Goal: Entertainment & Leisure: Consume media (video, audio)

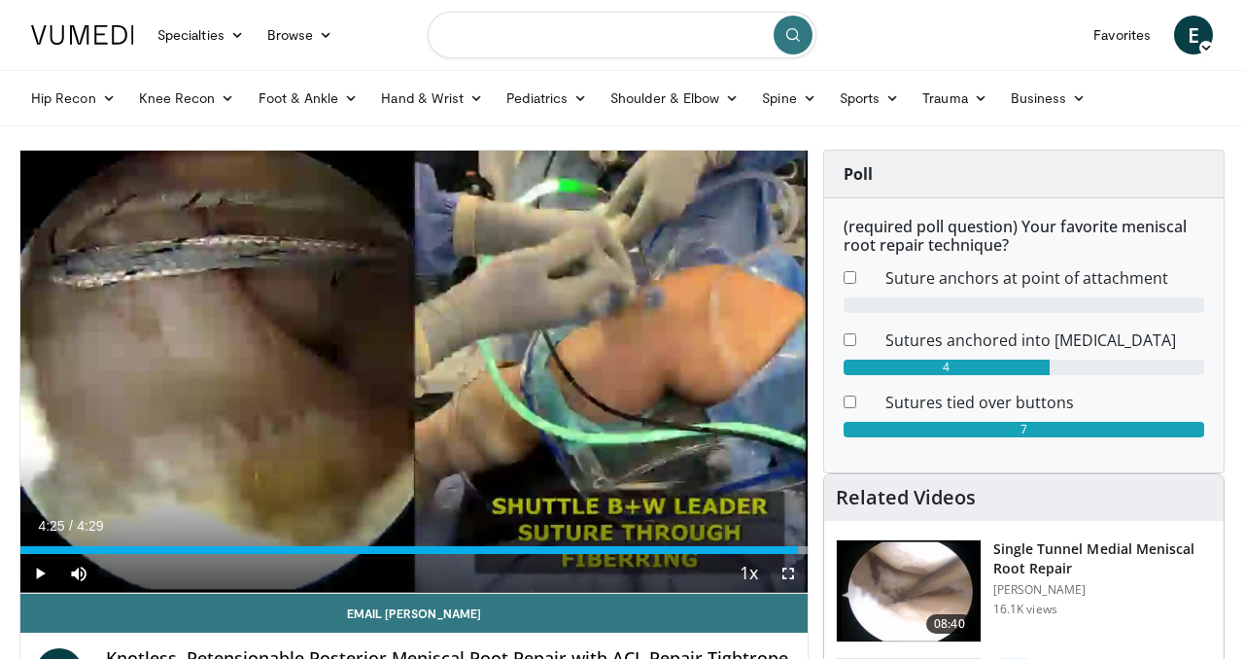
click at [579, 32] on input "Search topics, interventions" at bounding box center [622, 35] width 389 height 47
type input "**********"
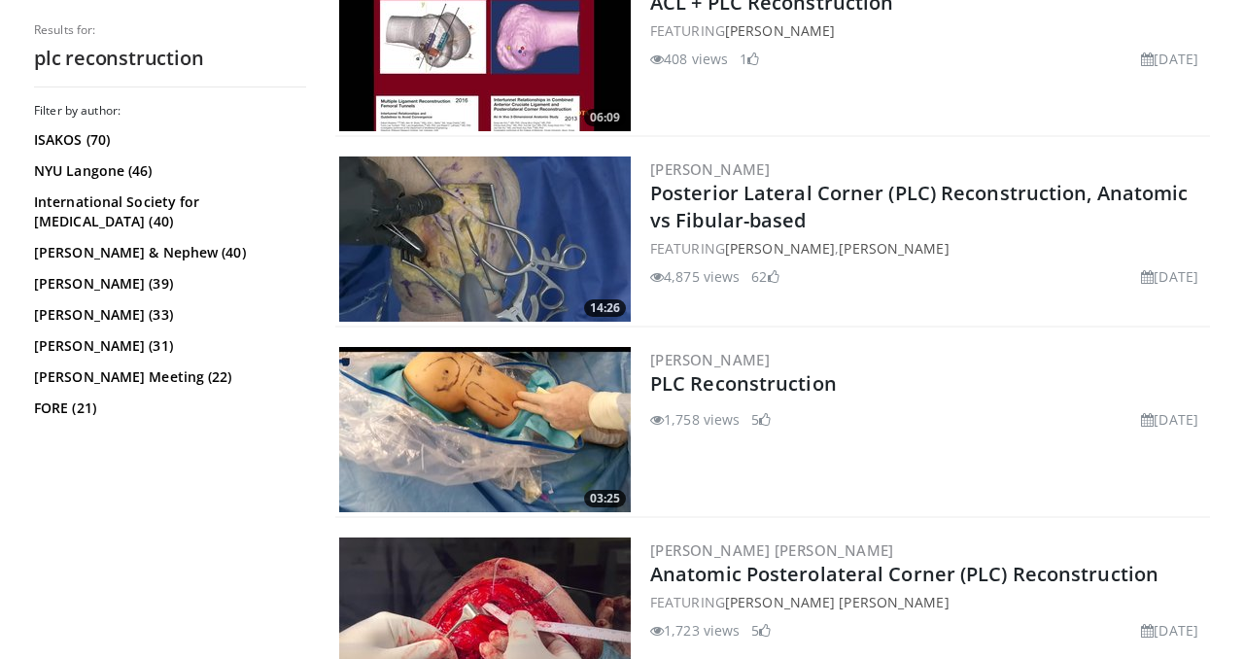
scroll to position [963, 0]
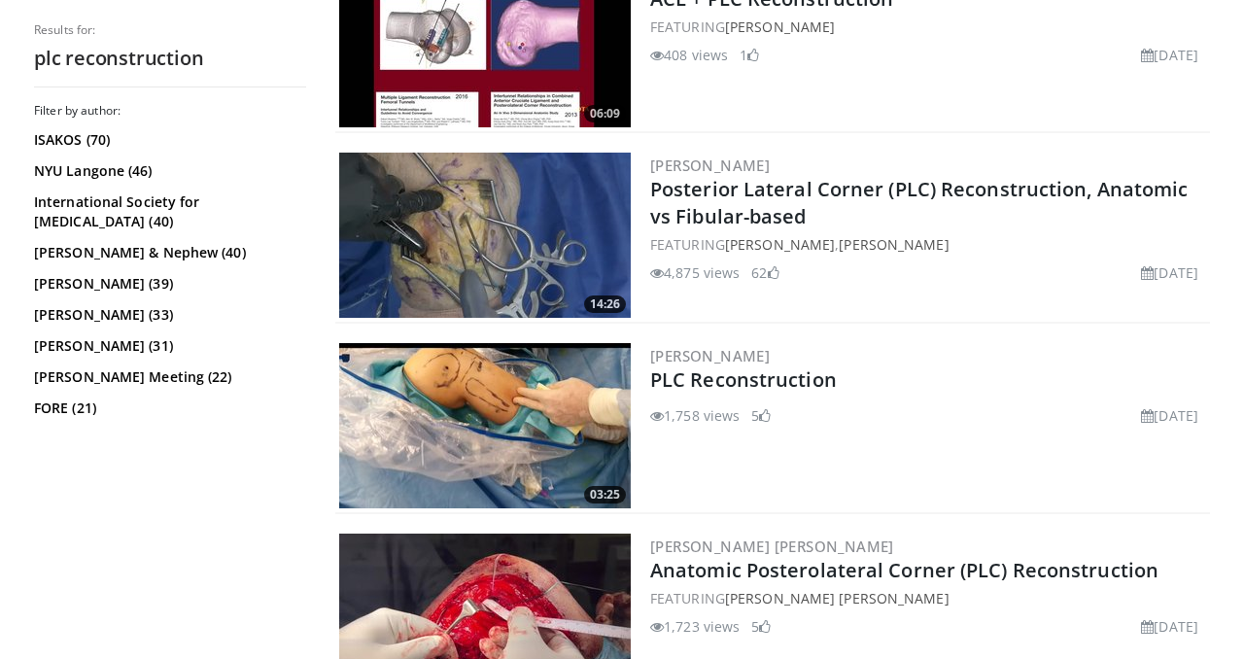
click at [527, 435] on img at bounding box center [485, 425] width 292 height 165
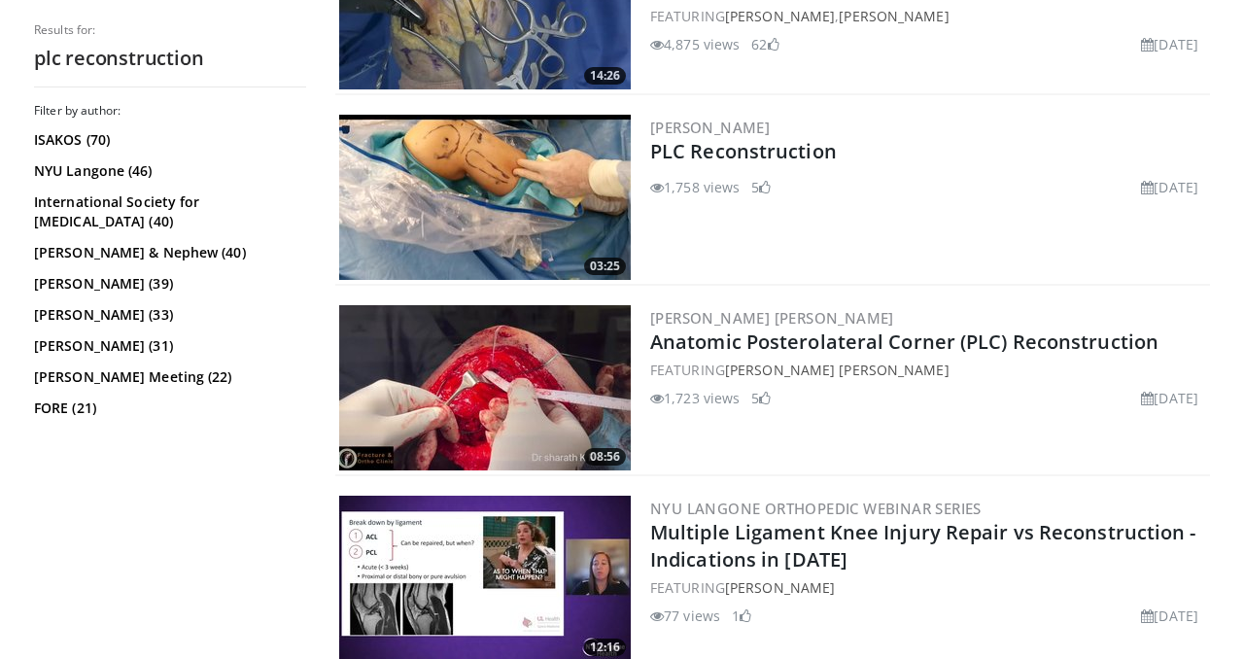
scroll to position [1198, 0]
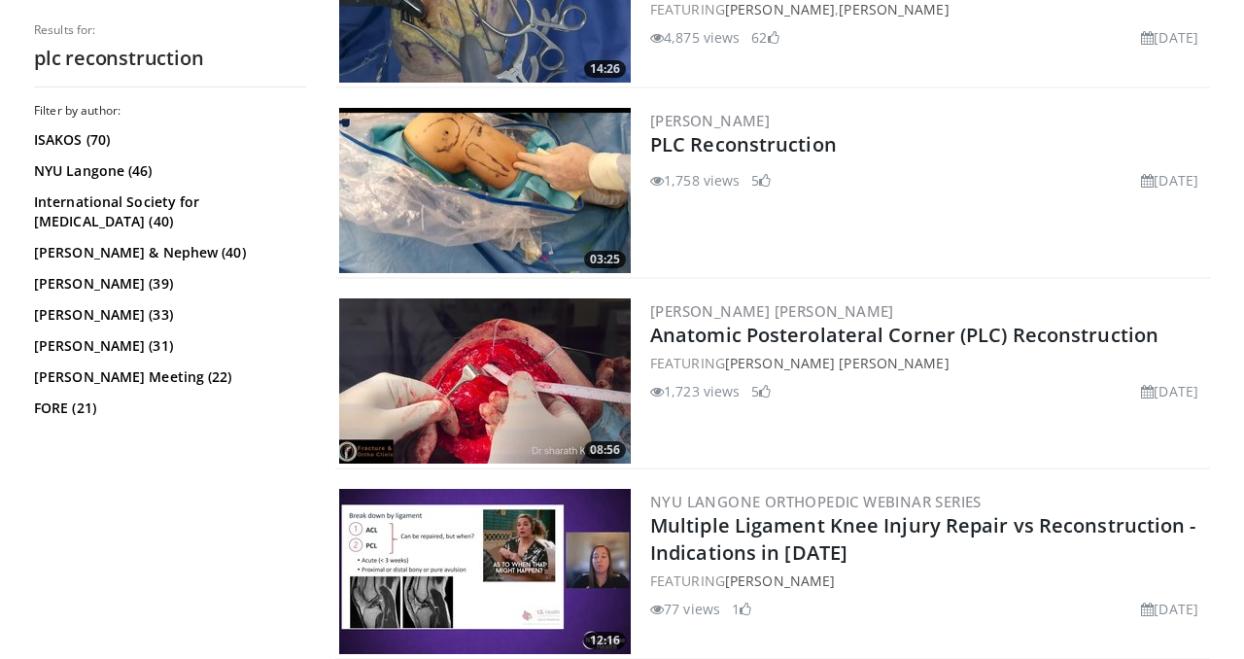
click at [512, 385] on img at bounding box center [485, 380] width 292 height 165
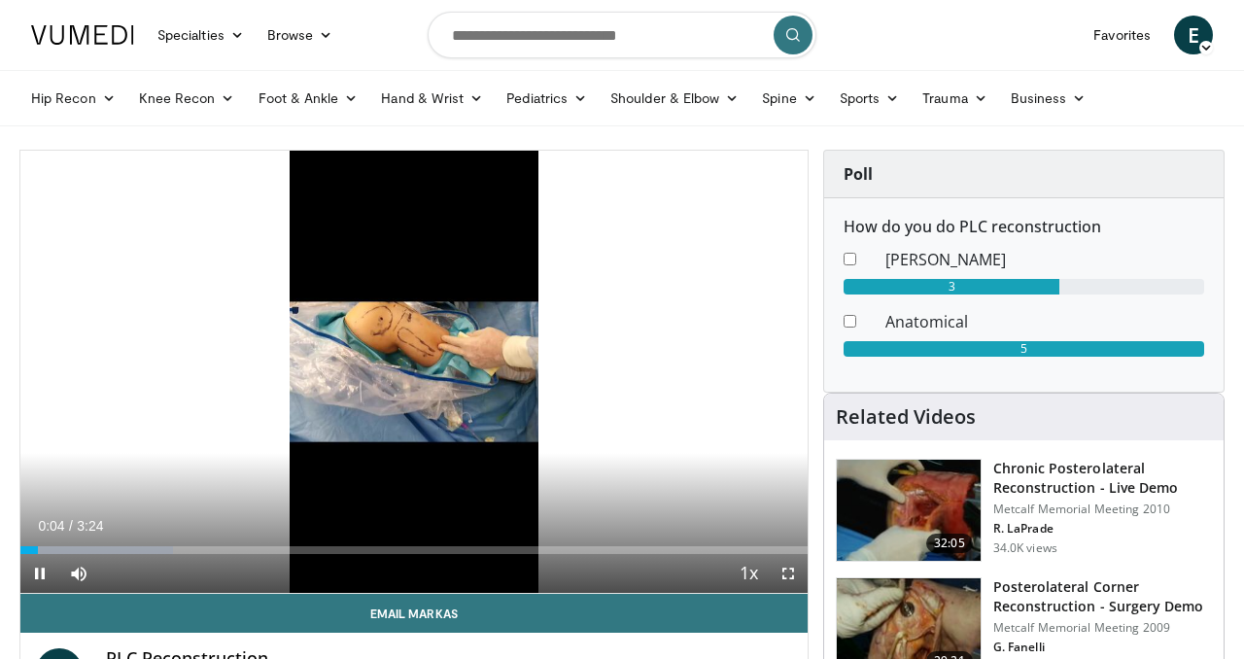
click at [127, 593] on button "+" at bounding box center [115, 603] width 23 height 20
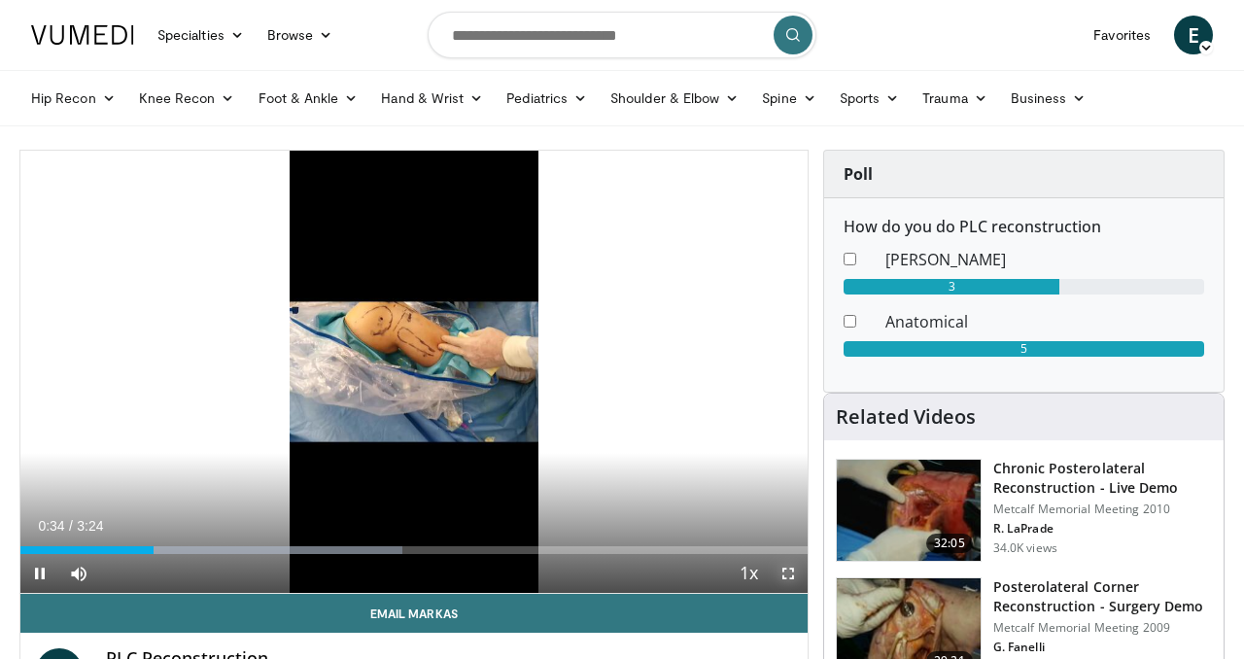
click at [793, 569] on span "Video Player" at bounding box center [788, 573] width 39 height 39
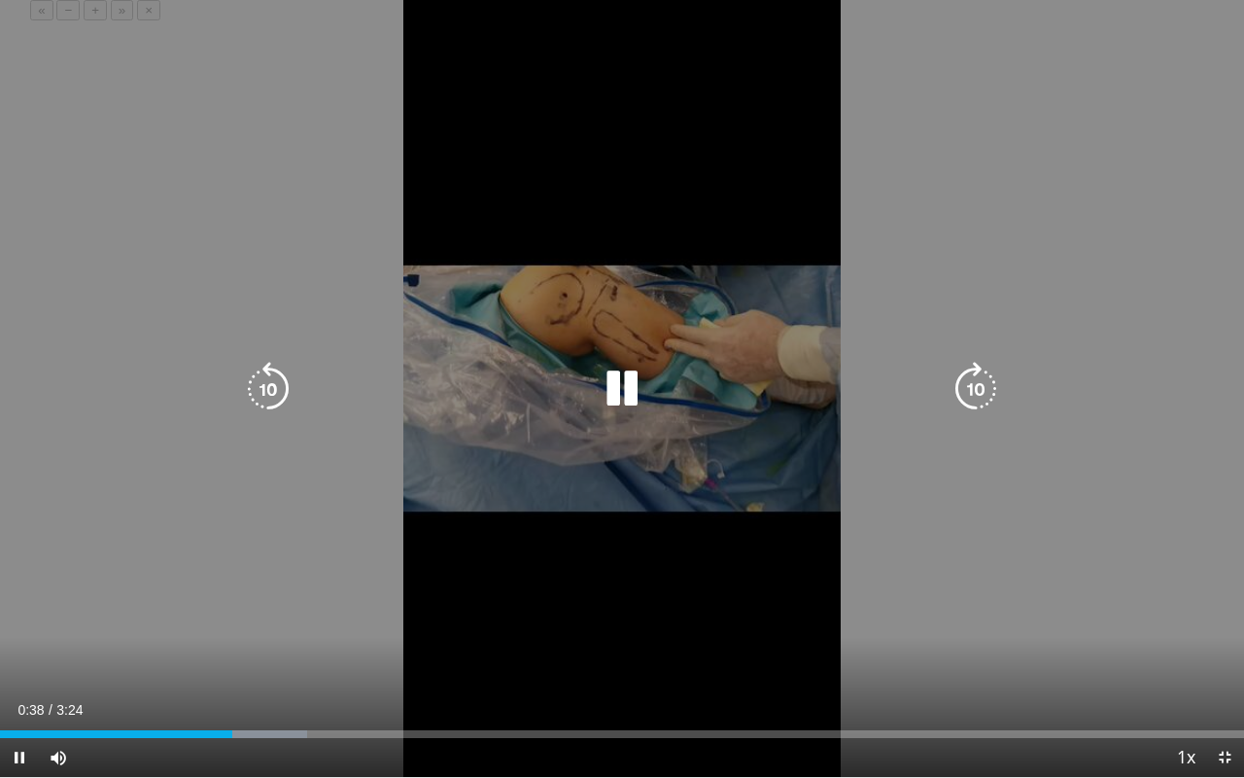
click at [641, 566] on div "10 seconds Tap to unmute" at bounding box center [622, 388] width 1244 height 777
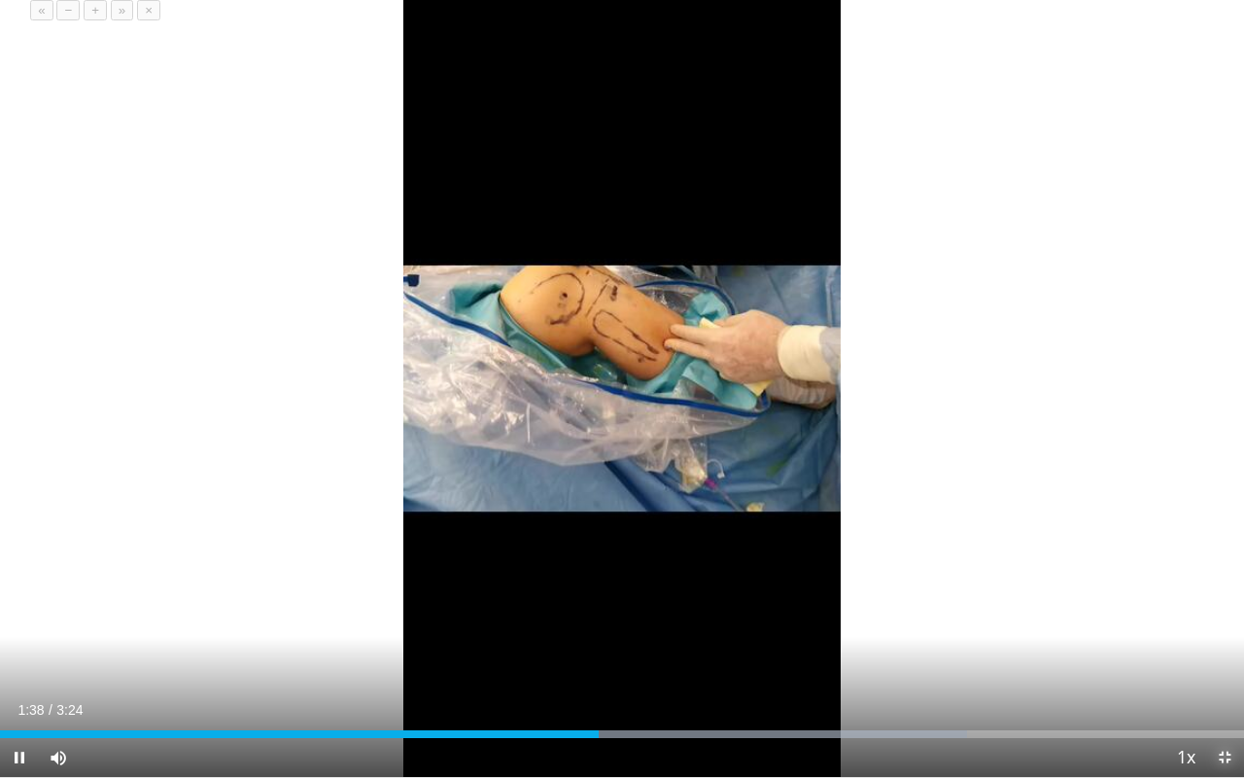
click at [1227, 658] on span "Video Player" at bounding box center [1224, 757] width 39 height 39
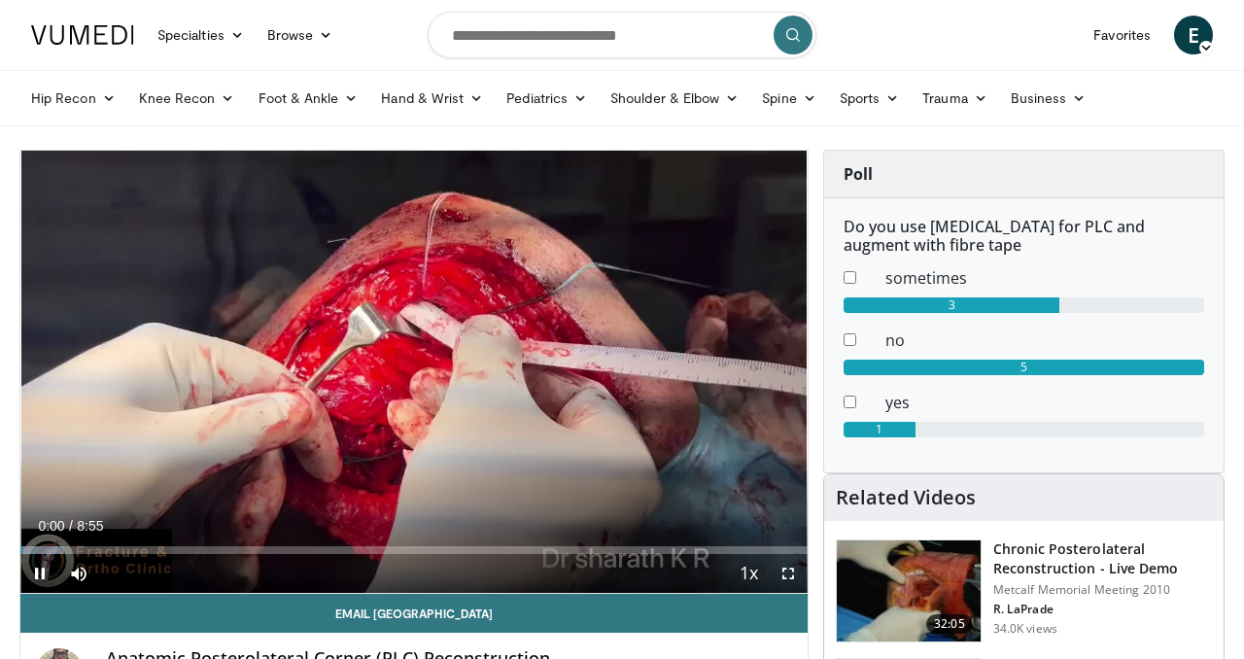
click at [127, 593] on button "+" at bounding box center [115, 603] width 23 height 20
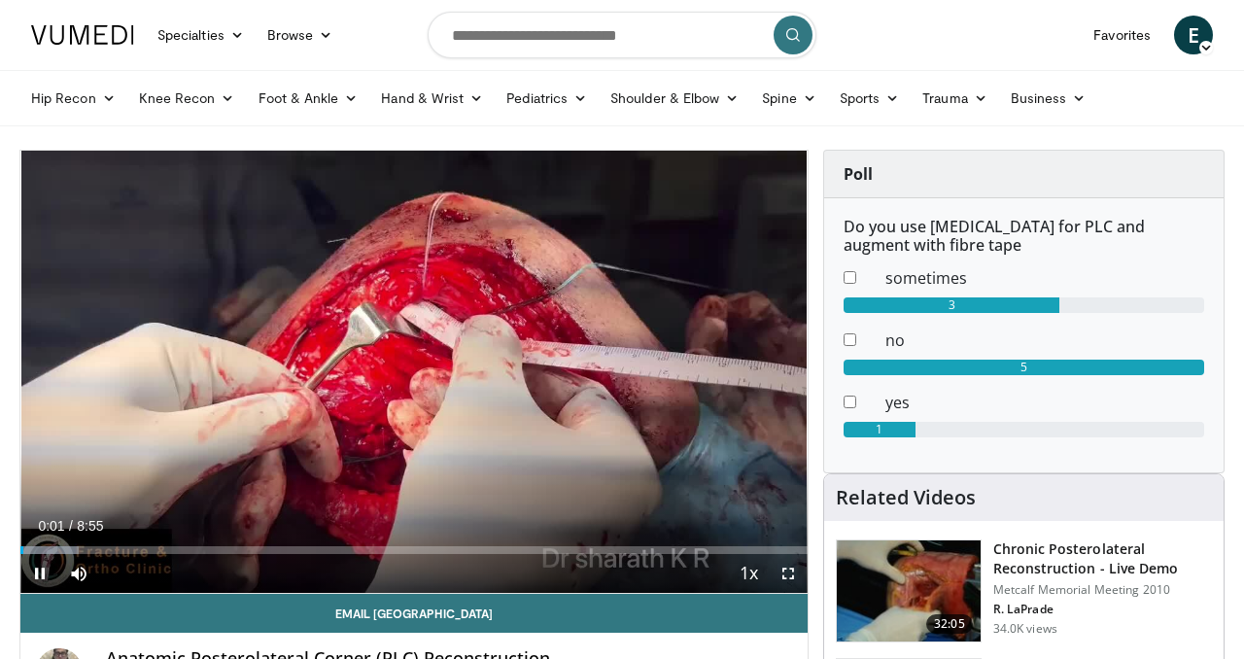
click at [127, 593] on button "+" at bounding box center [115, 603] width 23 height 20
click at [791, 568] on span "Video Player" at bounding box center [788, 573] width 39 height 39
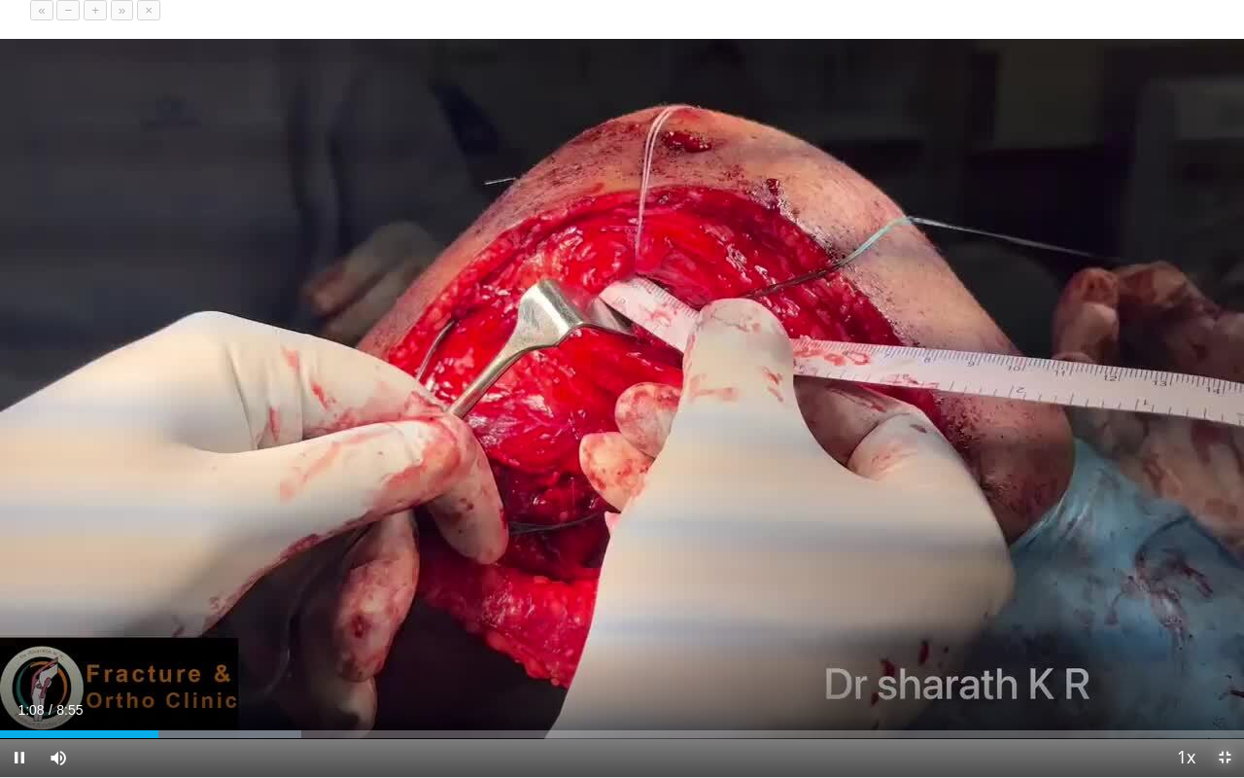
click at [1221, 658] on span "Video Player" at bounding box center [1224, 757] width 39 height 39
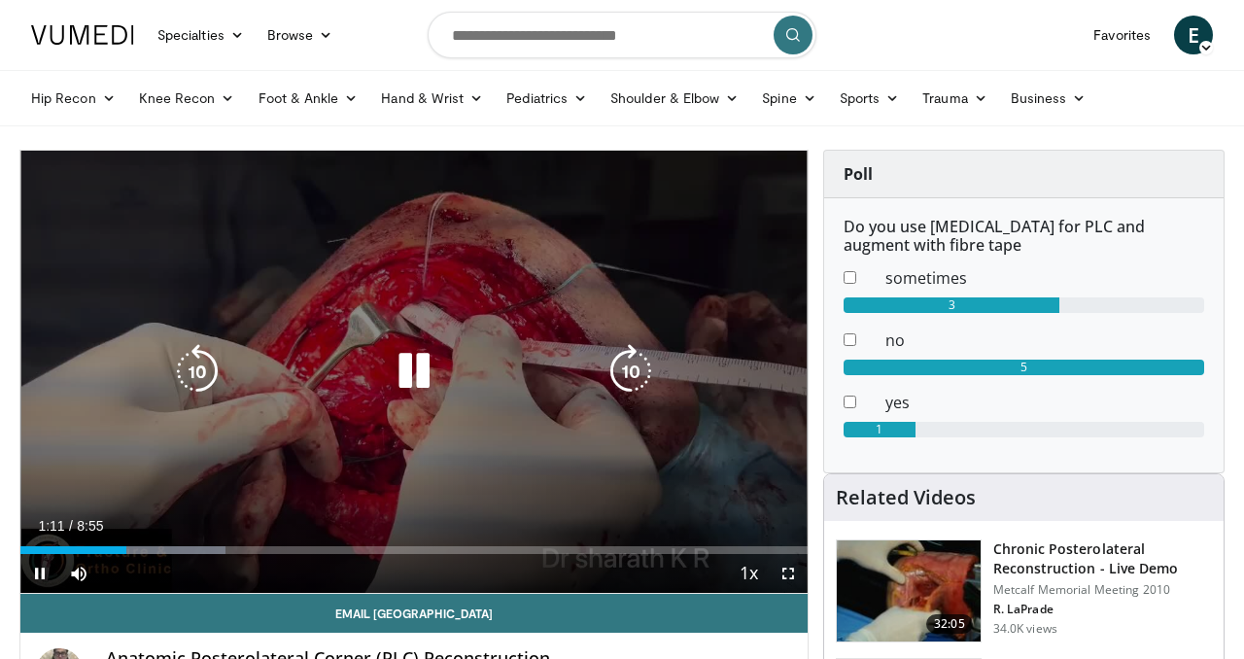
click at [411, 365] on icon "Video Player" at bounding box center [414, 371] width 54 height 54
